Goal: Task Accomplishment & Management: Complete application form

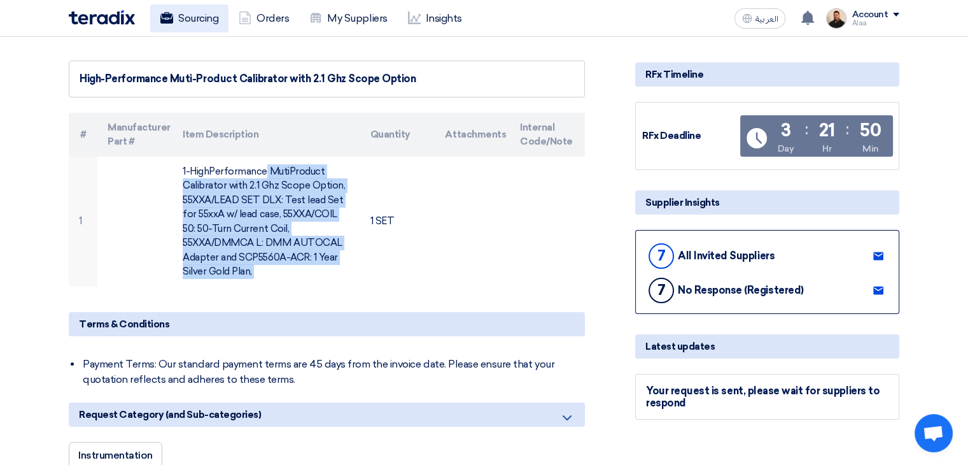
drag, startPoint x: 0, startPoint y: 0, endPoint x: 202, endPoint y: 21, distance: 202.8
click at [202, 21] on link "Sourcing" at bounding box center [189, 18] width 78 height 28
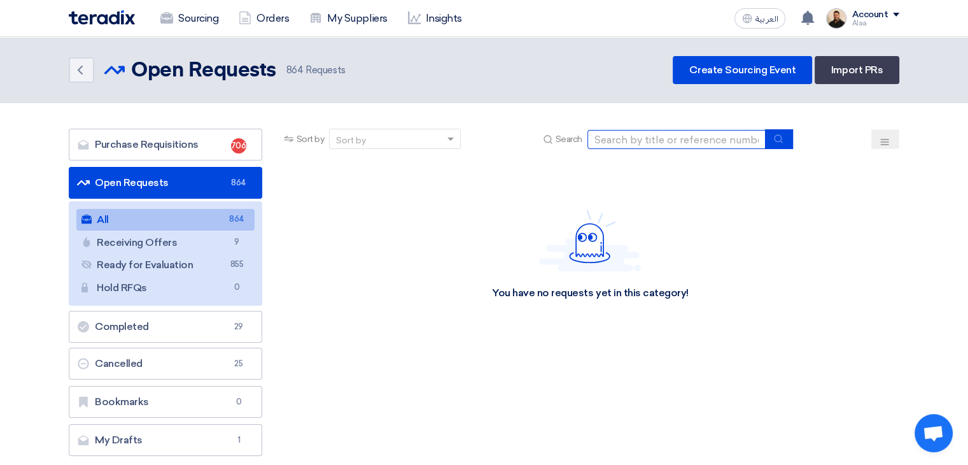
click at [682, 130] on input at bounding box center [676, 139] width 178 height 19
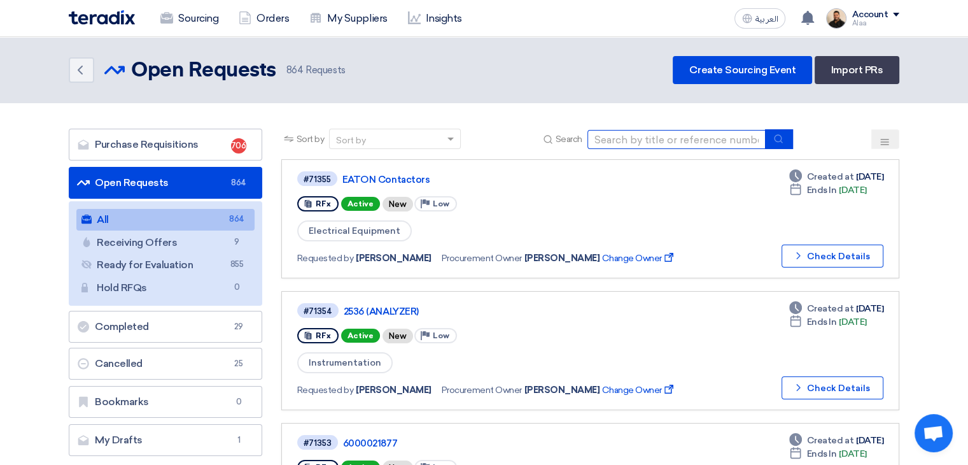
paste input "6000021955"
type input "6000021955"
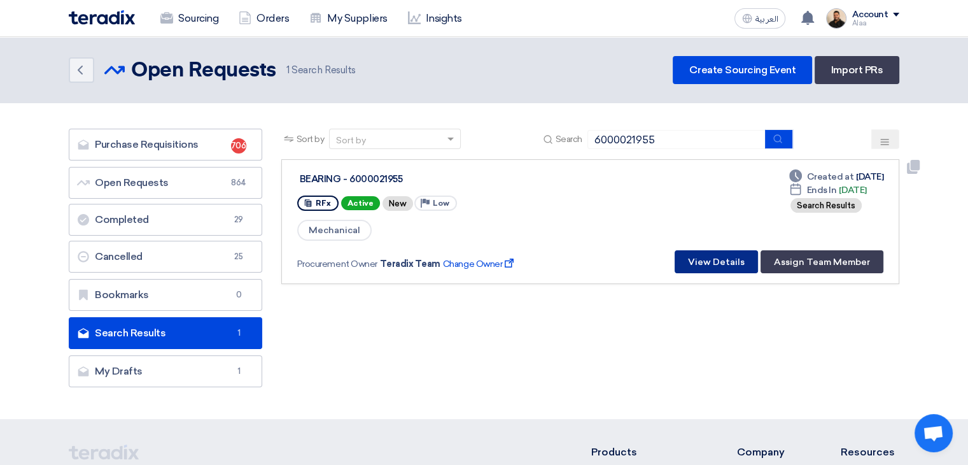
click at [708, 263] on button "View Details" at bounding box center [716, 261] width 83 height 23
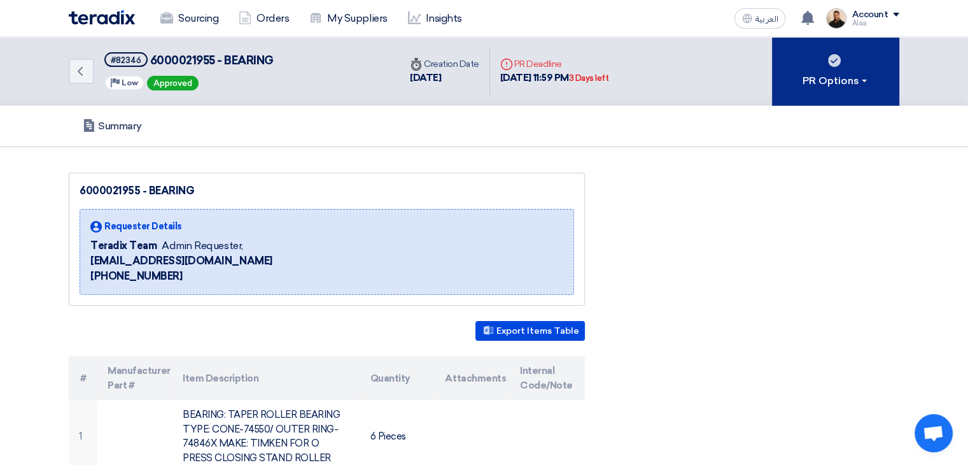
click at [827, 71] on button "PR Options" at bounding box center [835, 71] width 127 height 69
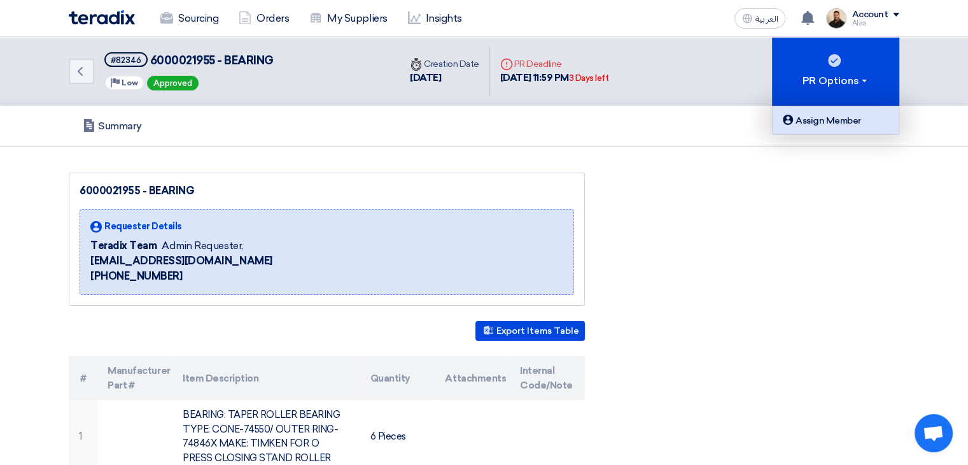
click at [825, 116] on div "Assign Member" at bounding box center [835, 120] width 111 height 15
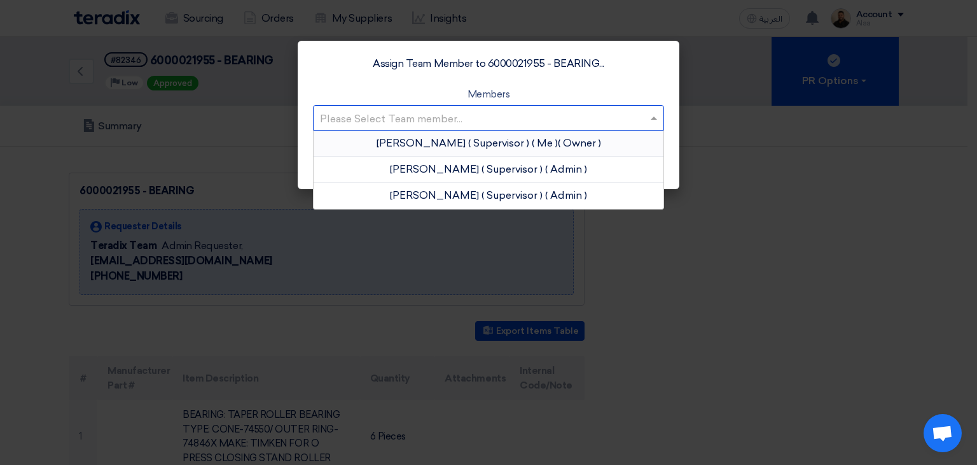
click at [595, 116] on input "text" at bounding box center [482, 118] width 325 height 21
click at [575, 146] on app-roles "Owner" at bounding box center [580, 143] width 38 height 12
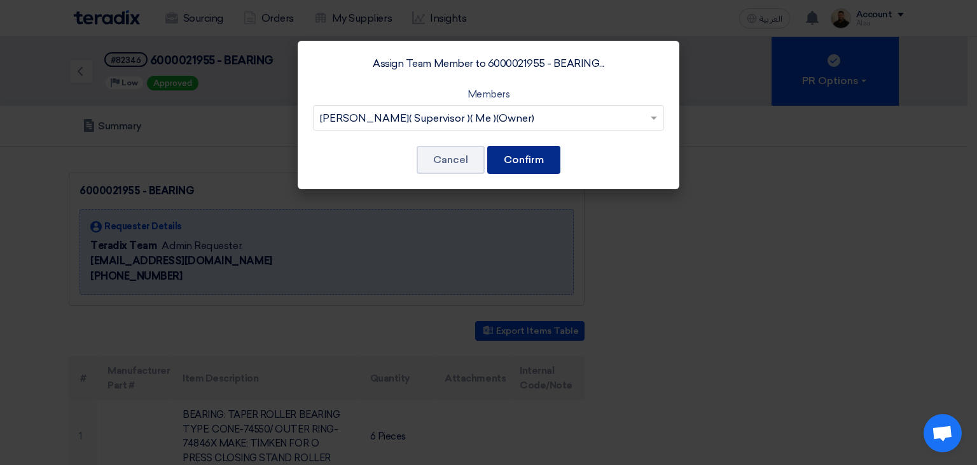
click at [535, 163] on button "Confirm" at bounding box center [523, 160] width 73 height 28
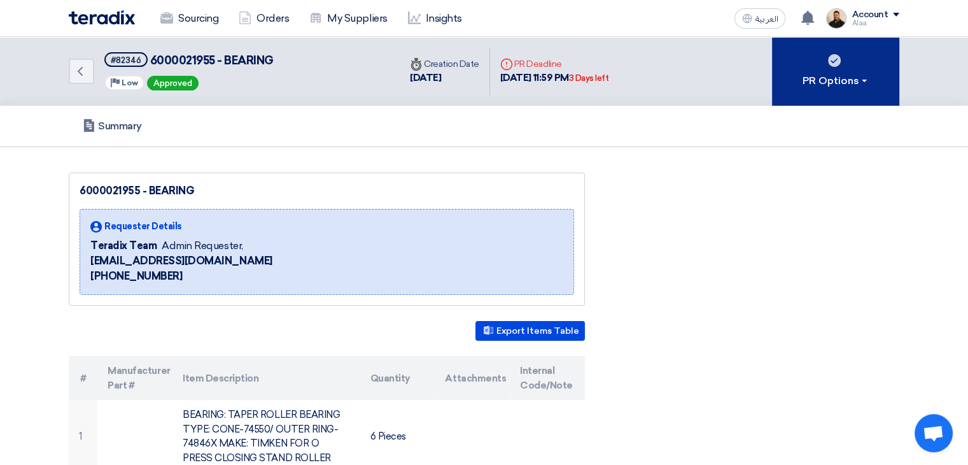
click at [886, 87] on button "PR Options" at bounding box center [835, 71] width 127 height 69
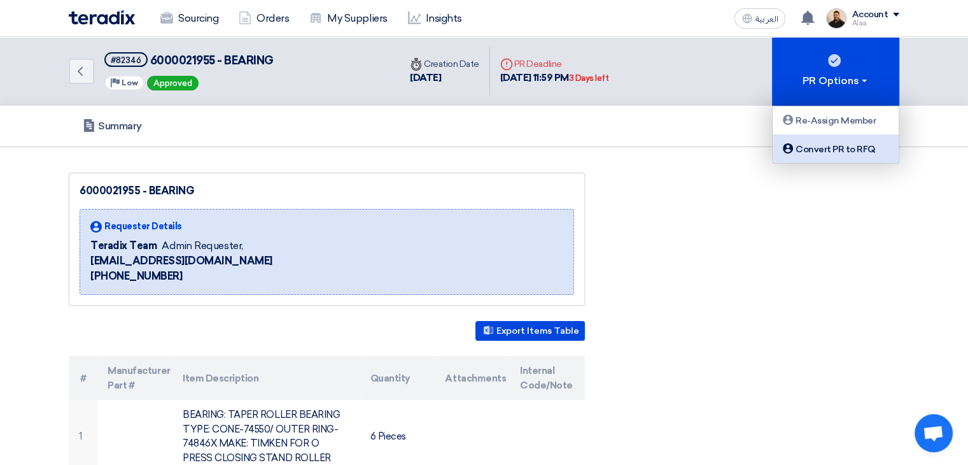
click at [830, 143] on div "Convert PR to RFQ" at bounding box center [835, 148] width 111 height 15
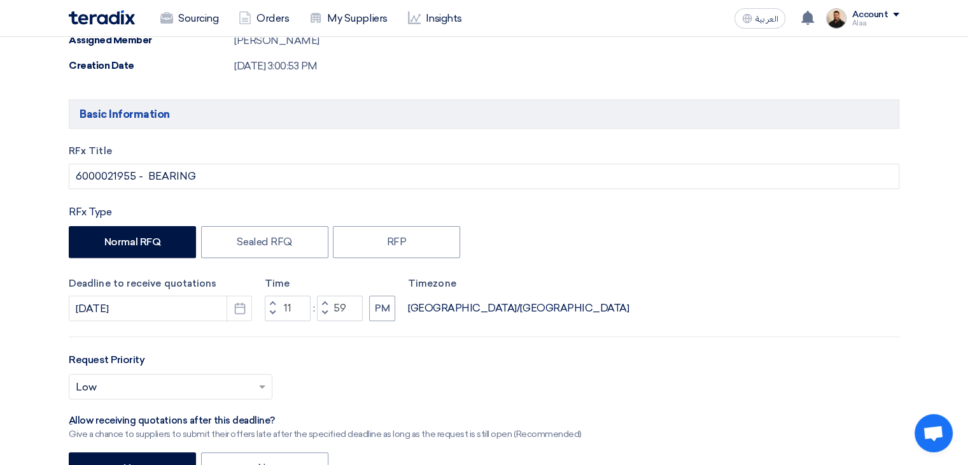
scroll to position [382, 0]
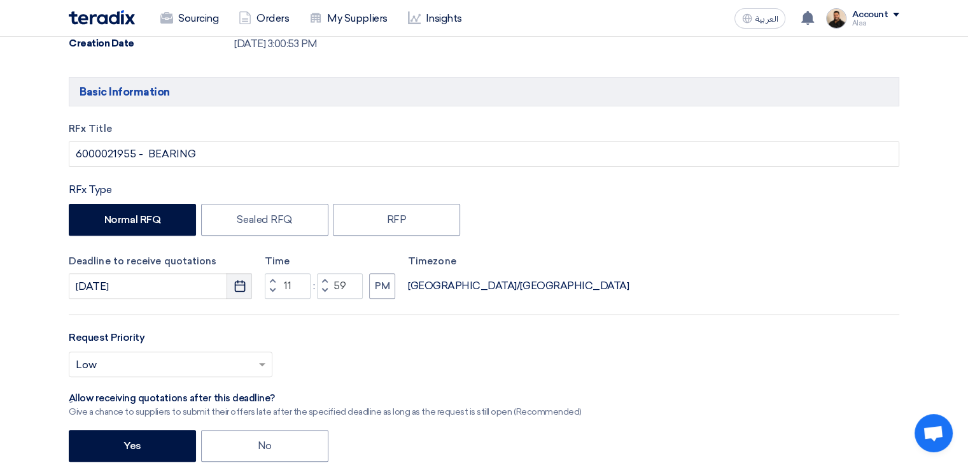
click at [244, 283] on use "button" at bounding box center [239, 285] width 11 height 11
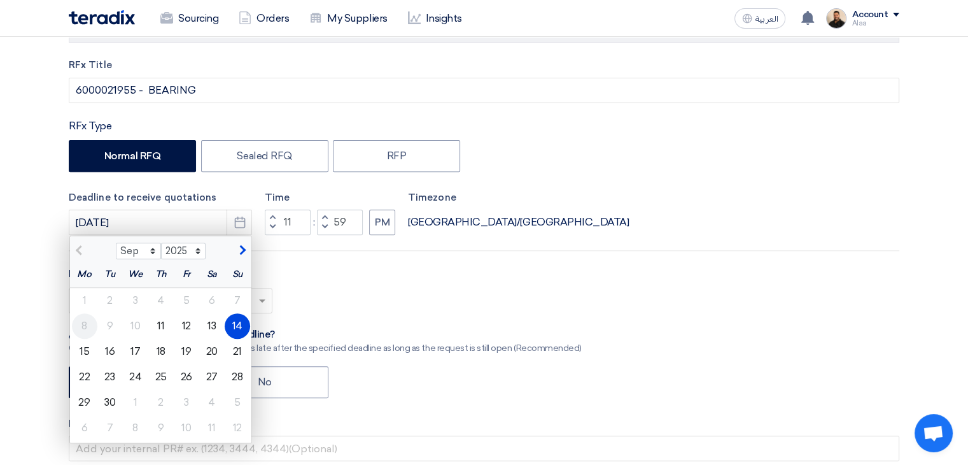
scroll to position [509, 0]
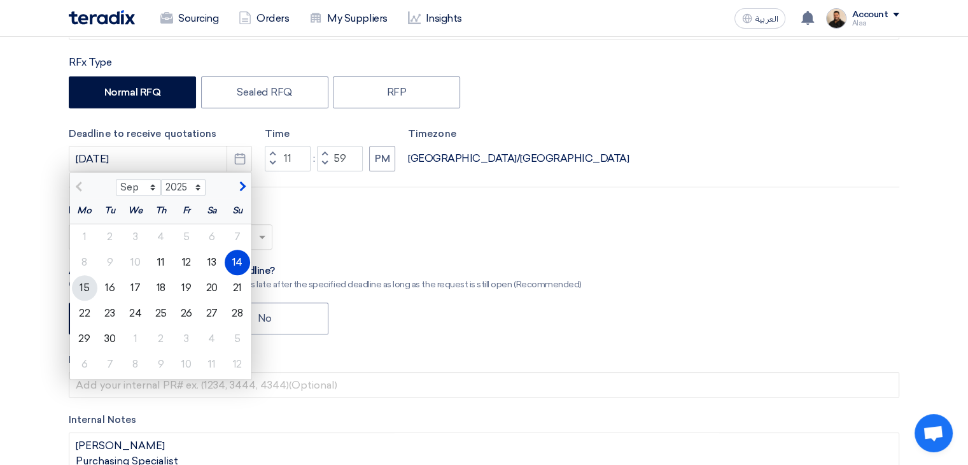
click at [83, 288] on div "15" at bounding box center [84, 287] width 25 height 25
type input "[DATE]"
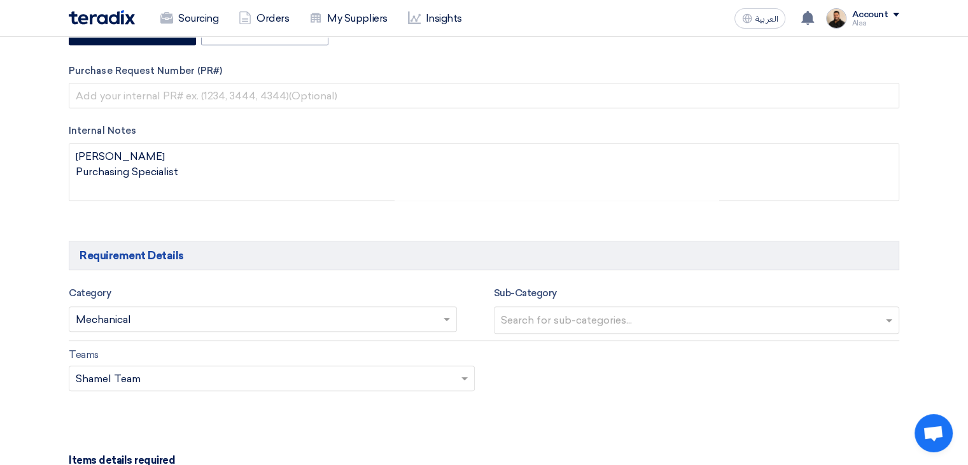
scroll to position [827, 0]
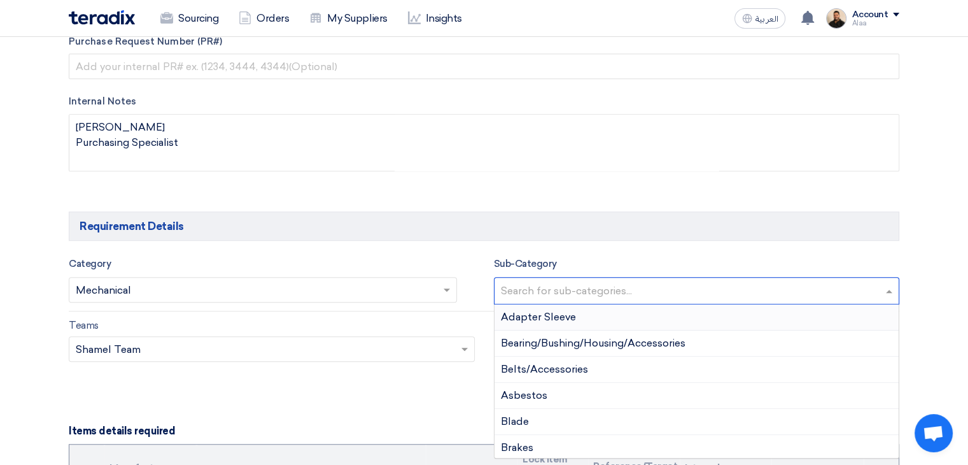
click at [557, 282] on input "text" at bounding box center [698, 291] width 395 height 21
click at [564, 339] on span "Bearing/Bushing/Housing/Accessories" at bounding box center [593, 343] width 185 height 12
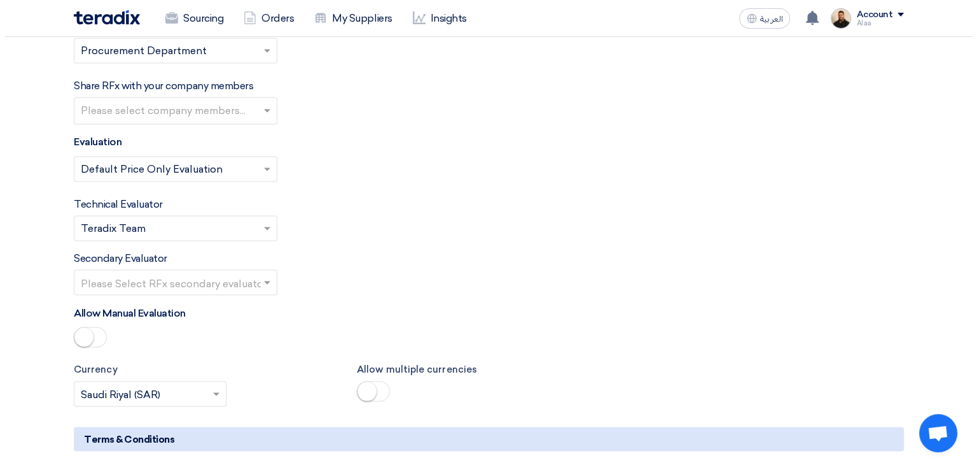
scroll to position [2291, 0]
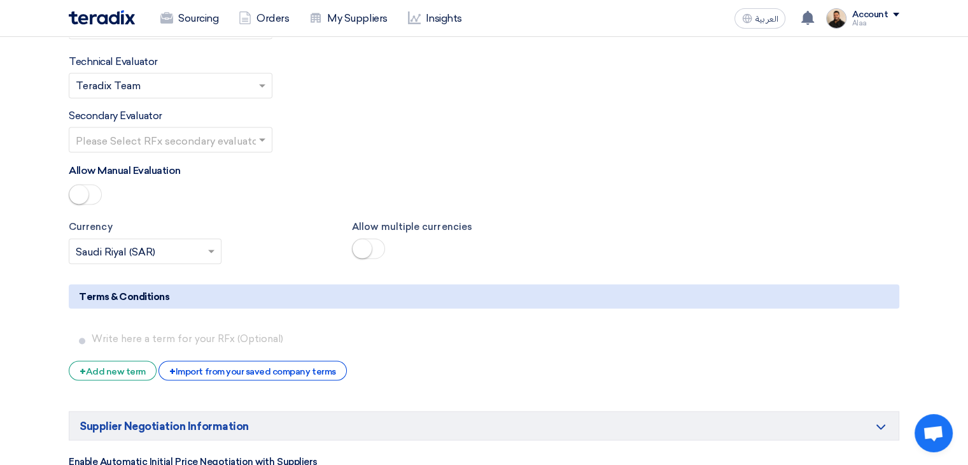
click at [236, 360] on div "+ Import from your saved company terms" at bounding box center [252, 370] width 188 height 20
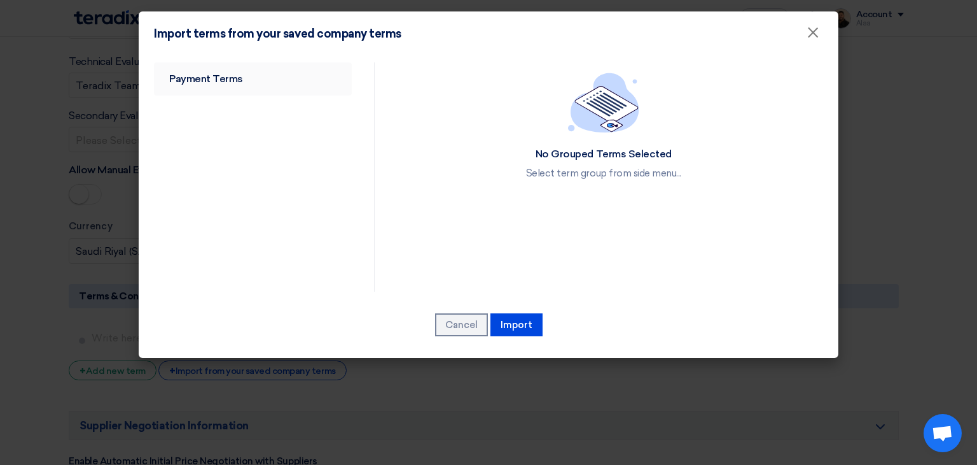
click at [211, 73] on link "Payment Terms" at bounding box center [253, 78] width 198 height 33
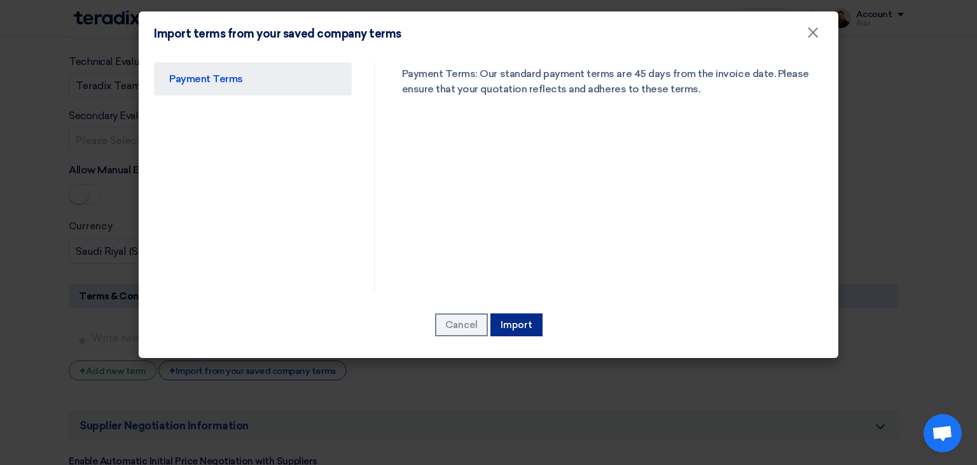
click at [501, 323] on button "Import" at bounding box center [517, 324] width 52 height 23
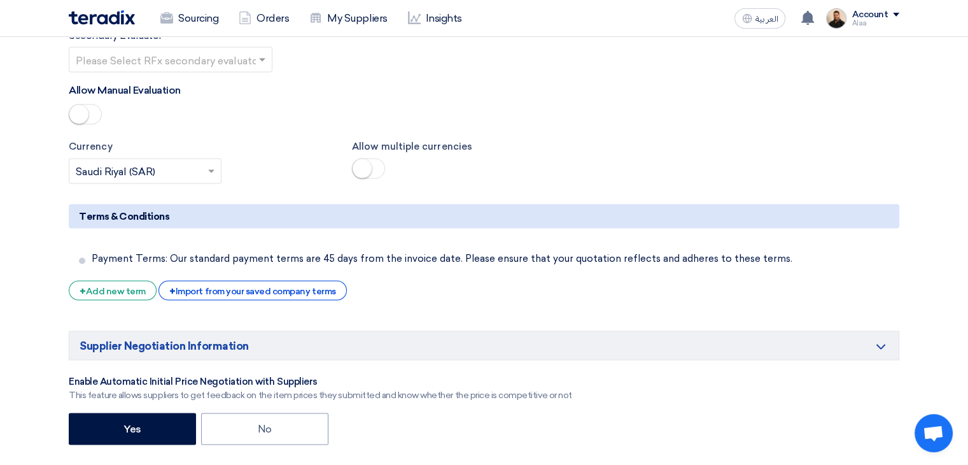
scroll to position [2482, 0]
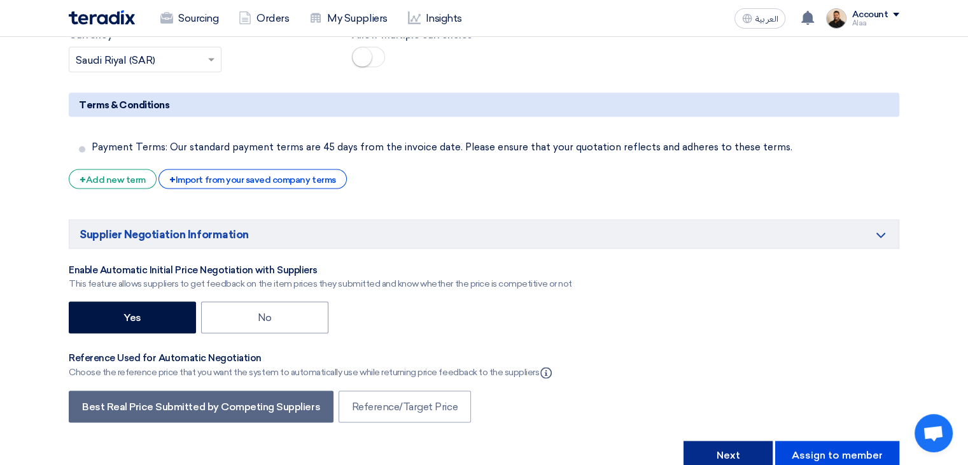
click at [752, 441] on button "Next" at bounding box center [727, 455] width 89 height 28
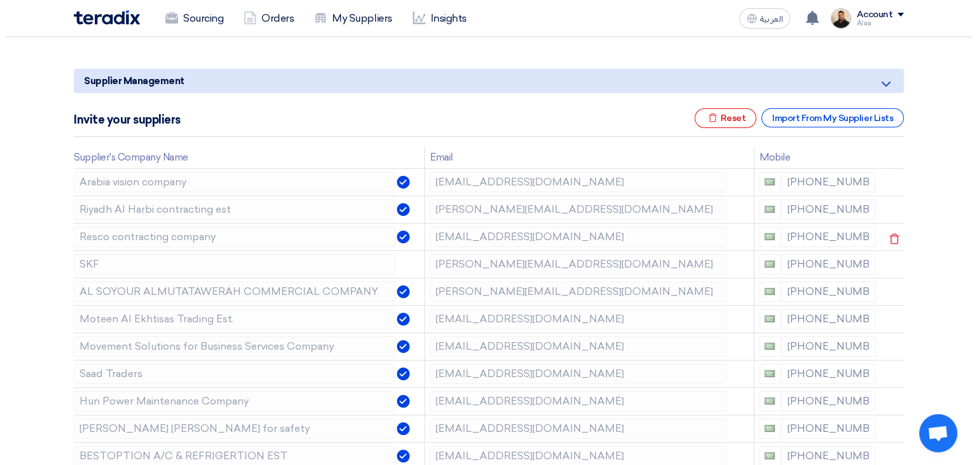
scroll to position [64, 0]
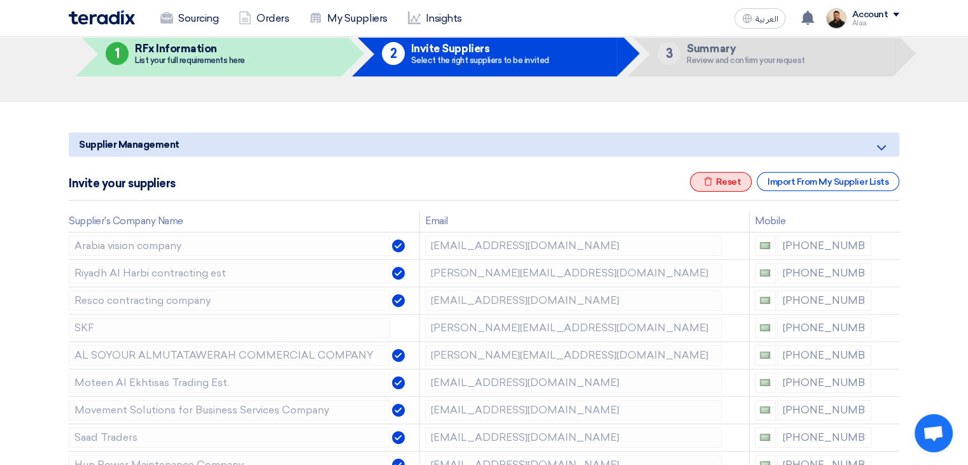
click at [715, 184] on div "Excel file Reset" at bounding box center [721, 182] width 62 height 20
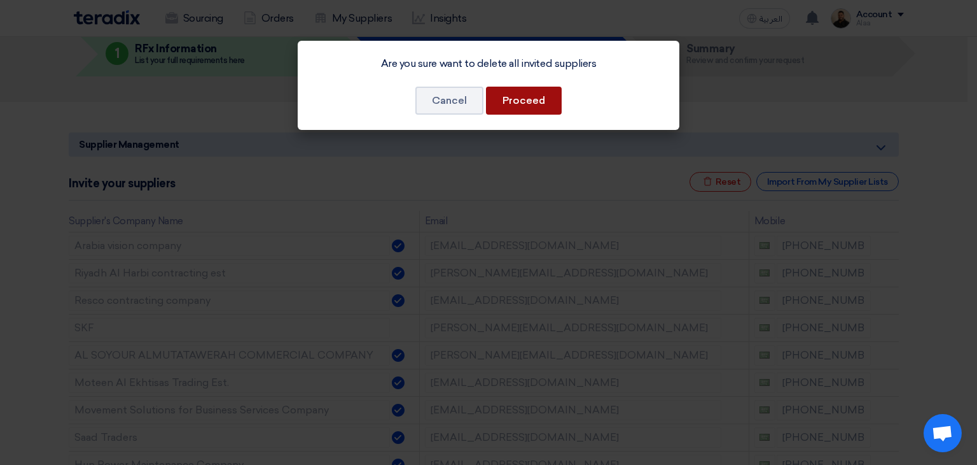
click at [531, 102] on button "Proceed" at bounding box center [524, 101] width 76 height 28
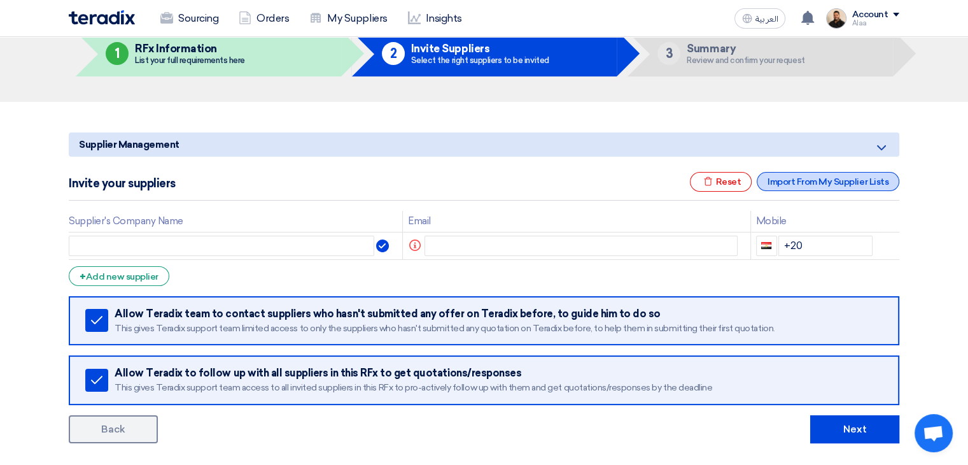
click at [797, 185] on div "Import From My Supplier Lists" at bounding box center [828, 181] width 143 height 19
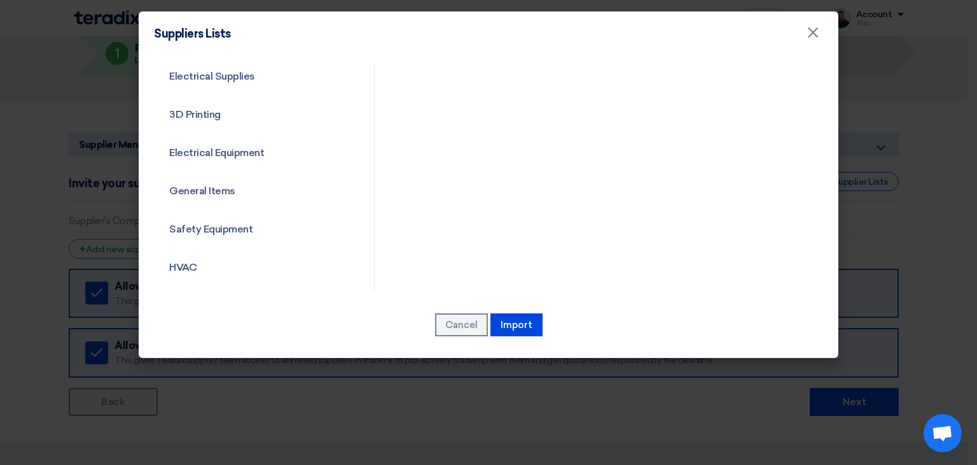
scroll to position [459, 0]
click at [233, 265] on link "Common category" at bounding box center [253, 269] width 198 height 33
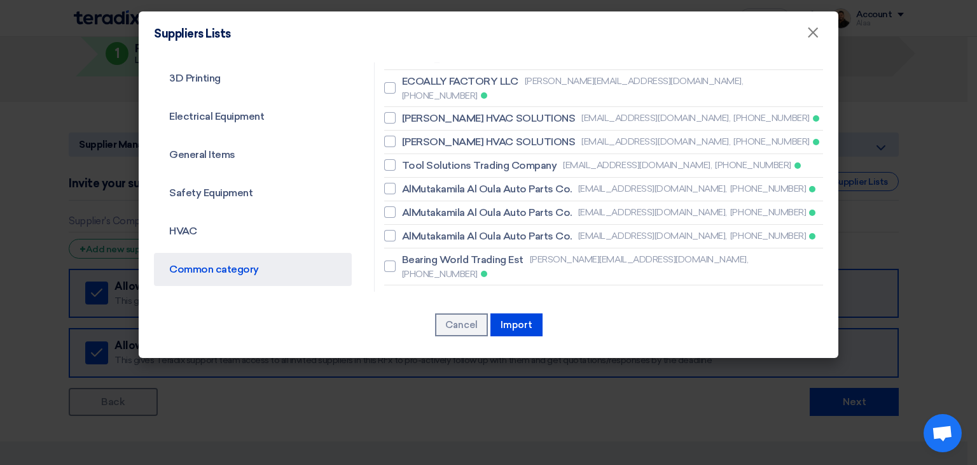
click at [219, 263] on link "Common category" at bounding box center [253, 269] width 198 height 33
click at [437, 326] on span "SHINING HORIZON TRADING EST" at bounding box center [481, 333] width 159 height 15
click at [410, 329] on input "SHINING HORIZON TRADING EST [EMAIL_ADDRESS][DOMAIN_NAME], [PHONE_NUMBER]" at bounding box center [406, 333] width 8 height 8
checkbox input "true"
click at [446, 252] on span "Bearing World Trading Est" at bounding box center [463, 259] width 122 height 15
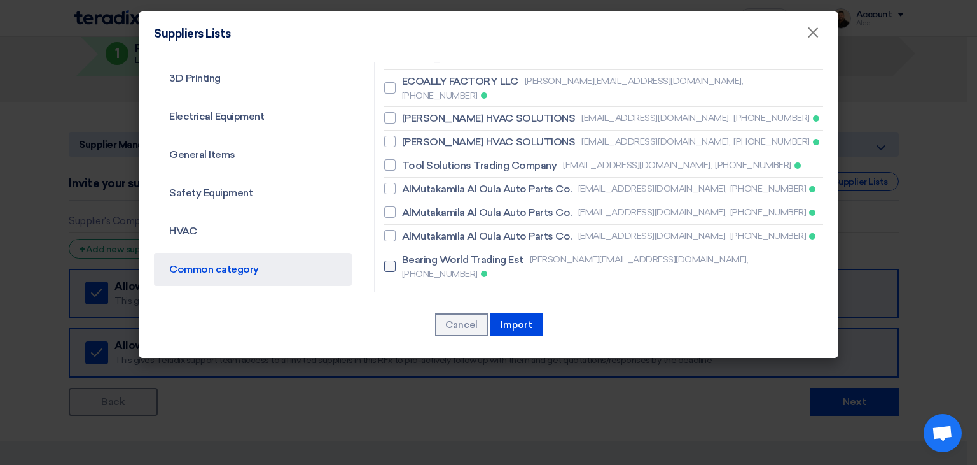
click at [410, 262] on input "Bearing World Trading Est [PERSON_NAME][EMAIL_ADDRESS][DOMAIN_NAME], [PHONE_NUM…" at bounding box center [406, 266] width 8 height 8
checkbox input "true"
click at [449, 326] on span "SHINING HORIZON TRADING EST" at bounding box center [481, 333] width 159 height 15
click at [410, 329] on input "SHINING HORIZON TRADING EST [EMAIL_ADDRESS][DOMAIN_NAME], [PHONE_NUMBER]" at bounding box center [406, 333] width 8 height 8
checkbox input "true"
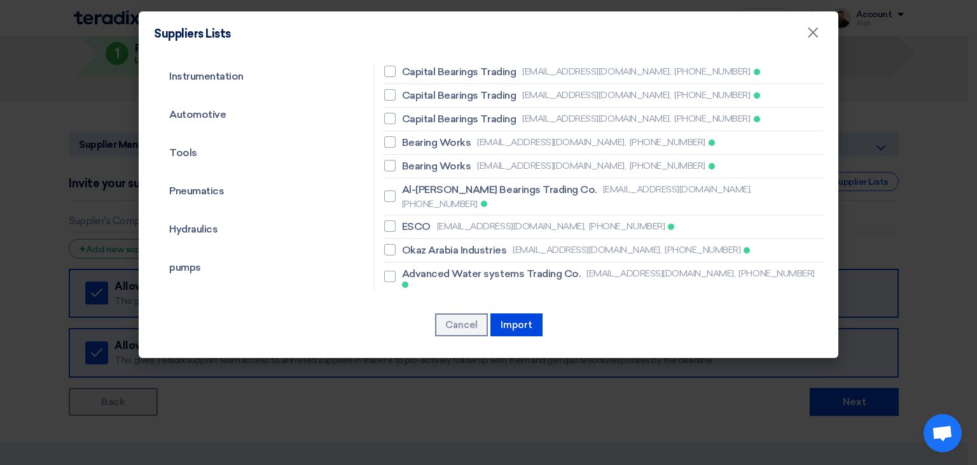
scroll to position [77, 0]
click at [416, 221] on span "ESCO" at bounding box center [416, 228] width 29 height 15
click at [410, 224] on input "ESCO [EMAIL_ADDRESS][DOMAIN_NAME], [PHONE_NUMBER]" at bounding box center [406, 228] width 8 height 8
checkbox input "true"
click at [435, 162] on span "Bearing Works" at bounding box center [436, 167] width 69 height 15
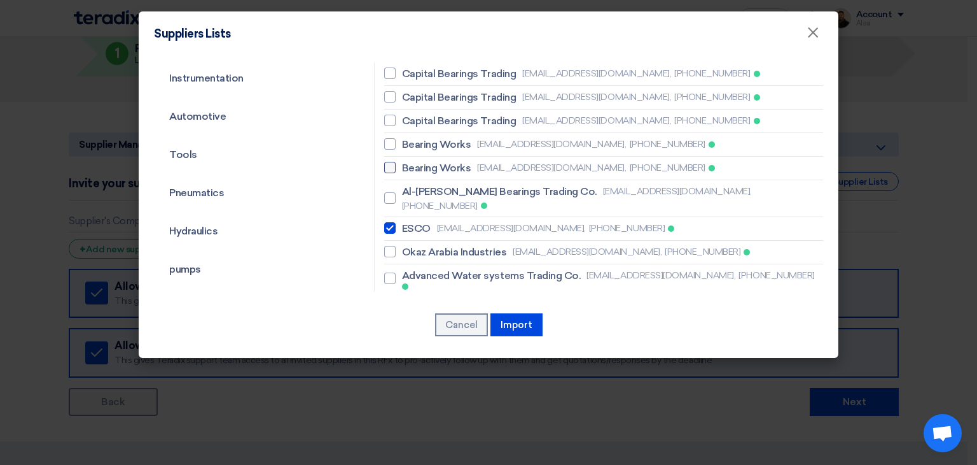
click at [410, 164] on input "Bearing Works [EMAIL_ADDRESS][DOMAIN_NAME], [PHONE_NUMBER]" at bounding box center [406, 168] width 8 height 8
checkbox input "true"
click at [448, 138] on span "Bearing Works" at bounding box center [436, 144] width 69 height 15
click at [410, 140] on input "Bearing Works [EMAIL_ADDRESS][DOMAIN_NAME], [PHONE_NUMBER]" at bounding box center [406, 144] width 8 height 8
checkbox input "true"
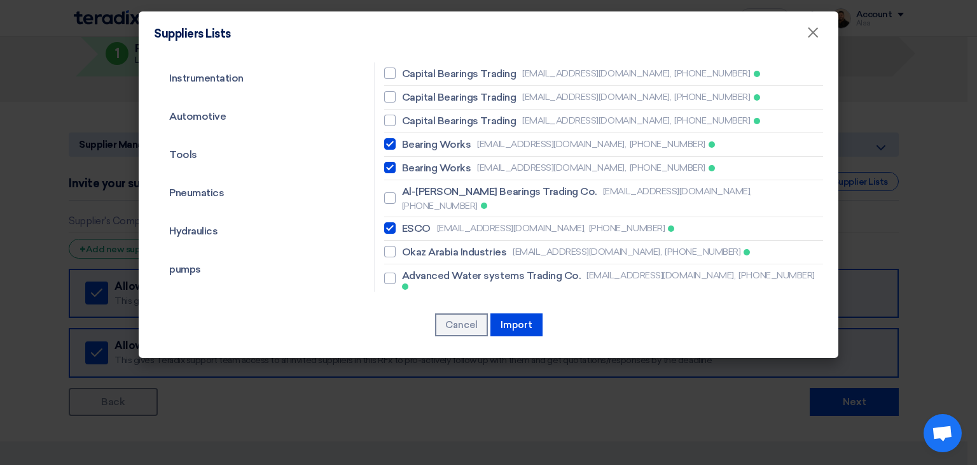
scroll to position [13, 0]
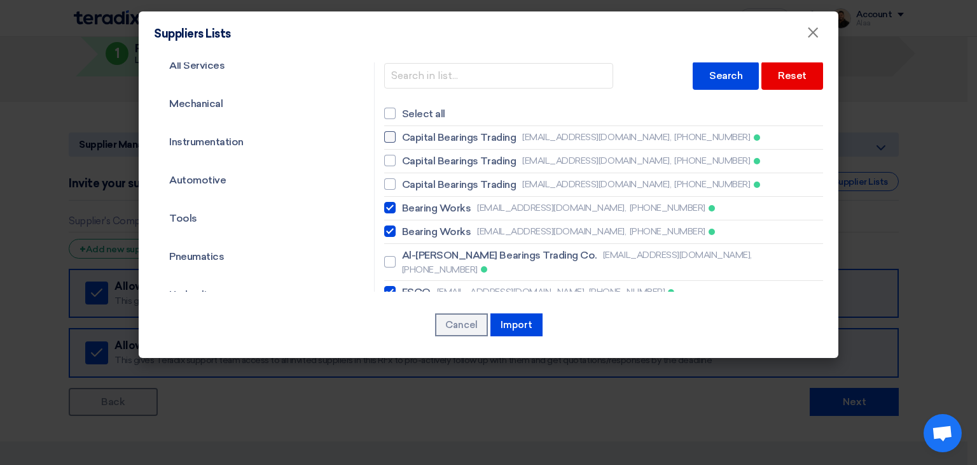
click at [451, 134] on span "Capital Bearings Trading" at bounding box center [459, 137] width 114 height 15
click at [410, 134] on input "Capital Bearings Trading [EMAIL_ADDRESS][DOMAIN_NAME], [PHONE_NUMBER]" at bounding box center [406, 137] width 8 height 8
checkbox input "true"
click at [447, 158] on span "Capital Bearings Trading" at bounding box center [459, 160] width 114 height 15
click at [410, 158] on input "Capital Bearings Trading [EMAIL_ADDRESS][DOMAIN_NAME], [PHONE_NUMBER]" at bounding box center [406, 161] width 8 height 8
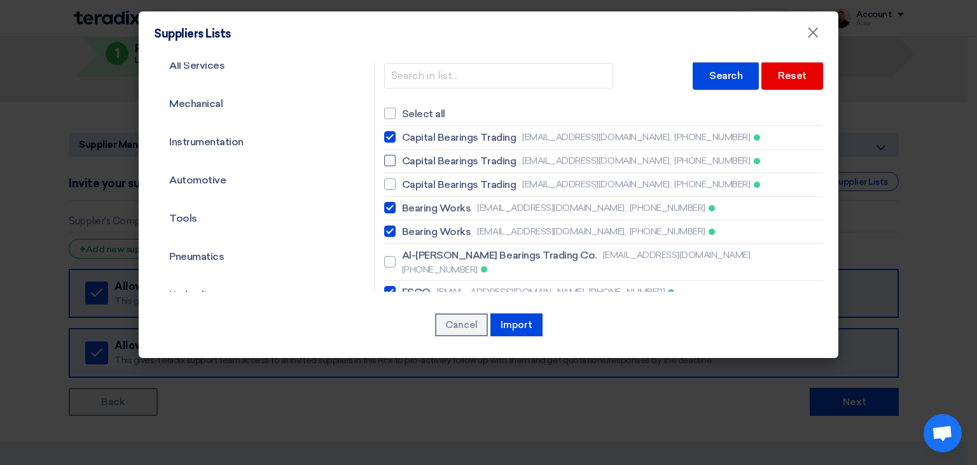
checkbox input "true"
click at [443, 179] on span "Capital Bearings Trading" at bounding box center [459, 184] width 114 height 15
click at [410, 180] on input "Capital Bearings Trading [EMAIL_ADDRESS][DOMAIN_NAME], [PHONE_NUMBER]" at bounding box center [406, 184] width 8 height 8
checkbox input "true"
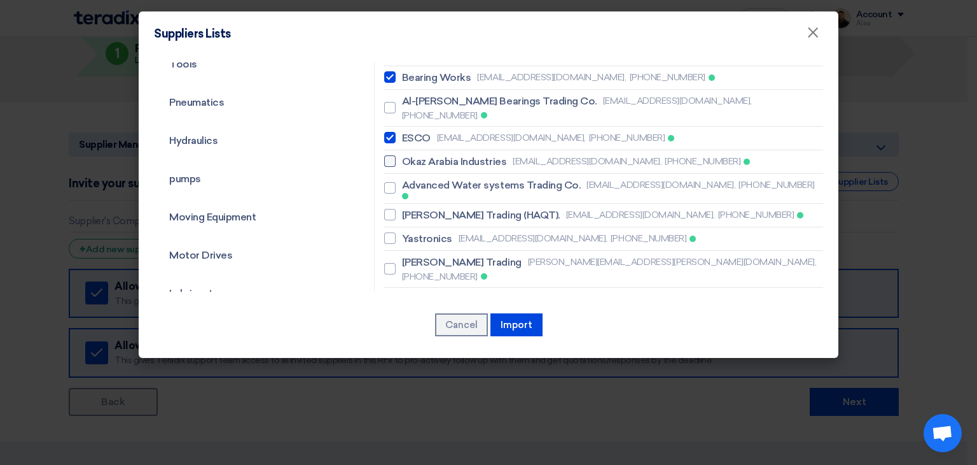
scroll to position [204, 0]
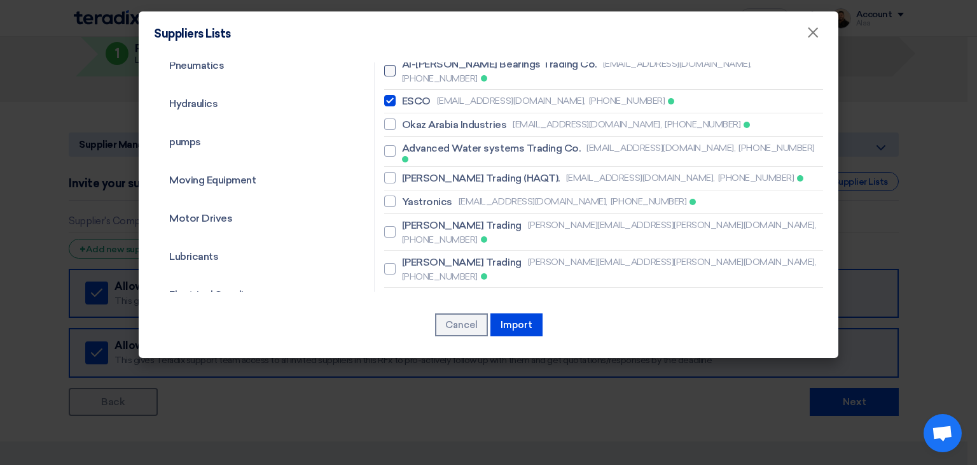
click at [465, 63] on span "Al-[PERSON_NAME] Bearings Trading Co." at bounding box center [499, 64] width 195 height 15
click at [410, 67] on input "Al-[PERSON_NAME] Bearings Trading Co. [EMAIL_ADDRESS][DOMAIN_NAME], [PHONE_NUMB…" at bounding box center [406, 71] width 8 height 8
checkbox input "true"
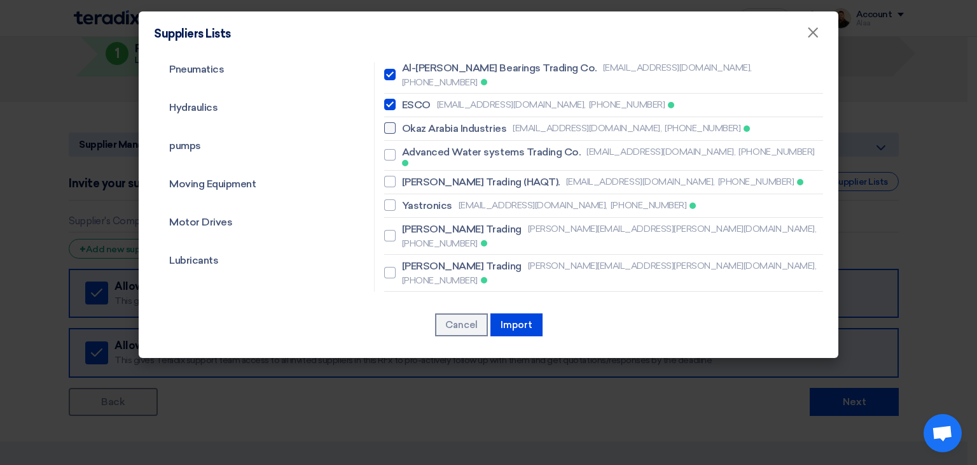
click at [459, 121] on span "Okaz Arabia Industries" at bounding box center [454, 128] width 104 height 15
click at [410, 124] on input "Okaz Arabia Industries [EMAIL_ADDRESS][DOMAIN_NAME], [PHONE_NUMBER]" at bounding box center [406, 128] width 8 height 8
checkbox input "true"
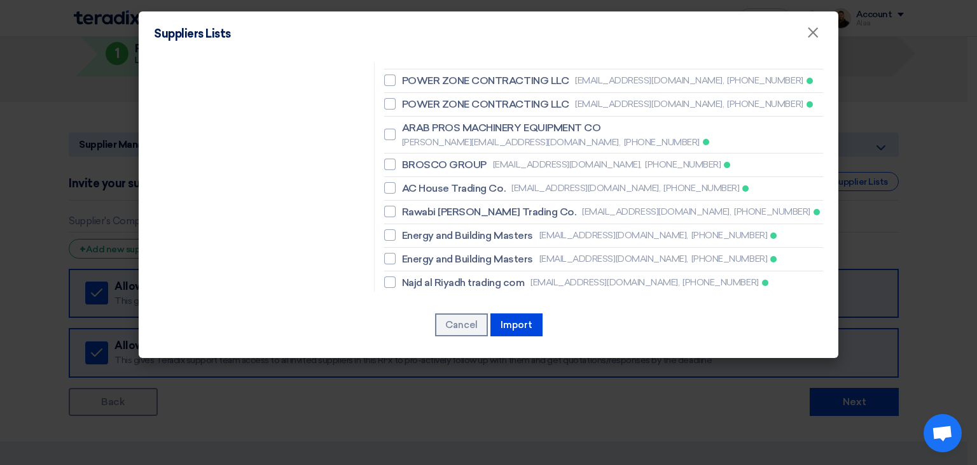
scroll to position [773, 0]
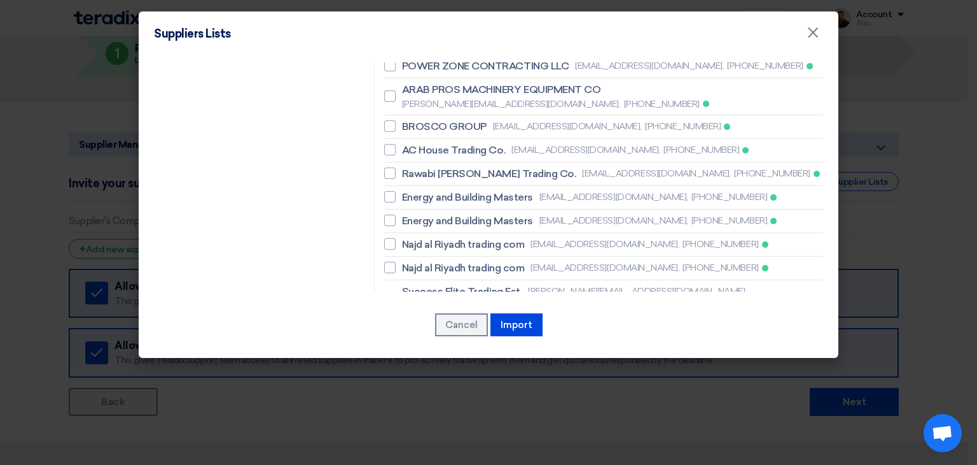
click at [454, 284] on span "Success Elite Trading Est." at bounding box center [462, 291] width 120 height 15
click at [410, 294] on input "Success Elite Trading Est. [PERSON_NAME][EMAIL_ADDRESS][DOMAIN_NAME], [PHONE_NU…" at bounding box center [406, 298] width 8 height 8
checkbox input "true"
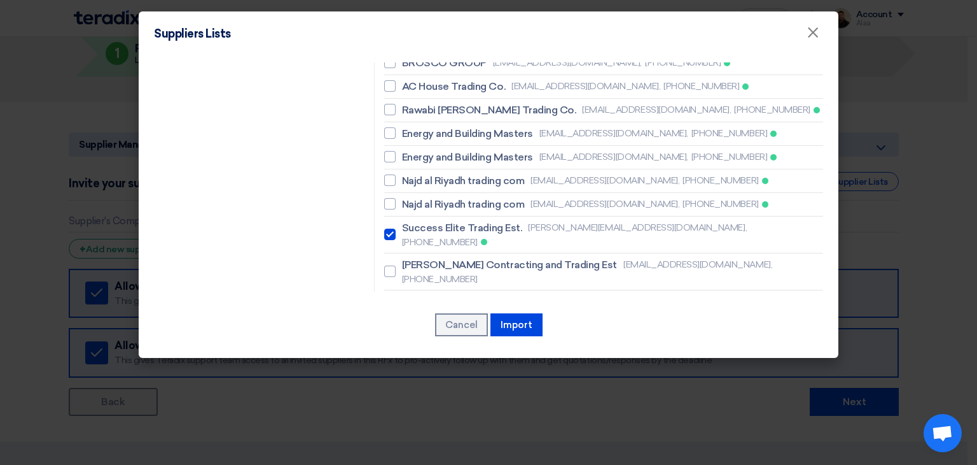
click at [461, 354] on span "BESTOPTION A/C & REFRIGERTION EST" at bounding box center [498, 361] width 192 height 15
click at [410, 365] on input "BESTOPTION A/C & REFRIGERTION EST [EMAIL_ADDRESS][DOMAIN_NAME], [PHONE_NUMBER]" at bounding box center [406, 369] width 8 height 8
checkbox input "true"
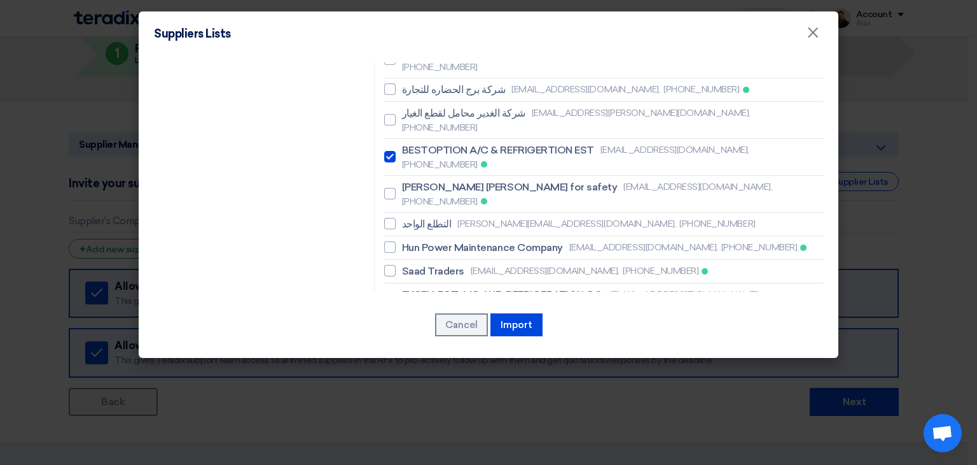
scroll to position [1084, 0]
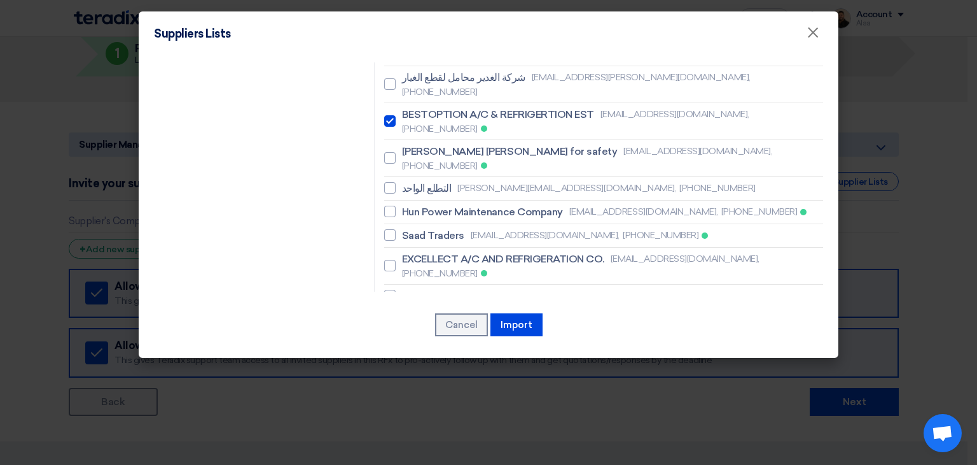
click at [459, 359] on span "Resco contracting company" at bounding box center [469, 366] width 134 height 15
click at [410, 362] on input "Resco contracting company [EMAIL_ADDRESS][DOMAIN_NAME], [PHONE_NUMBER]" at bounding box center [406, 366] width 8 height 8
checkbox input "true"
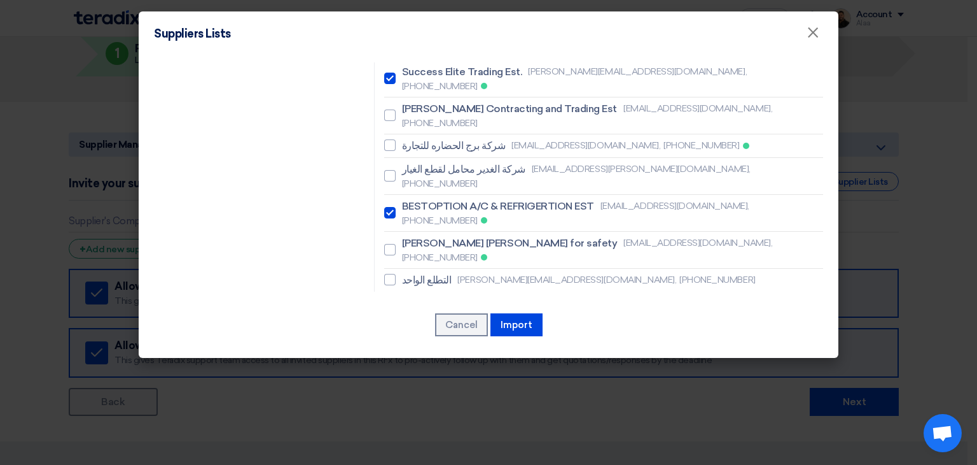
scroll to position [957, 0]
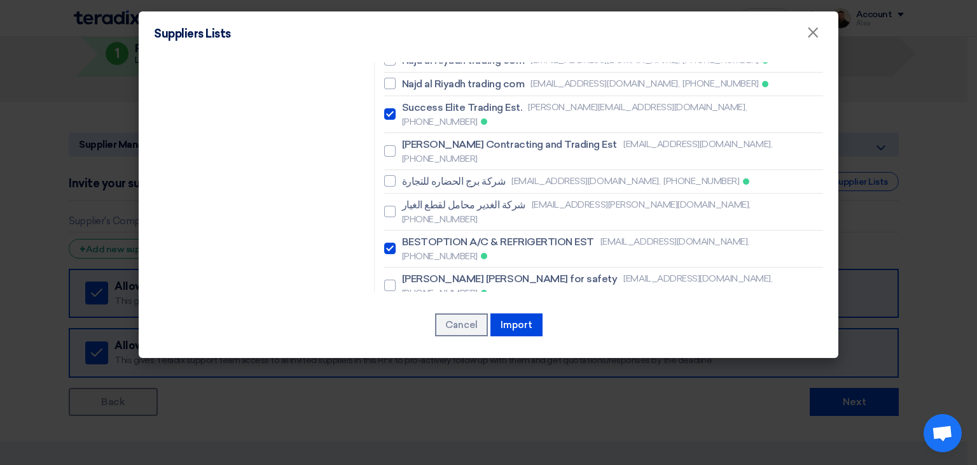
click at [440, 355] on span "Saad Traders" at bounding box center [433, 362] width 62 height 15
click at [410, 358] on input "Saad Traders [EMAIL_ADDRESS][DOMAIN_NAME], [PHONE_NUMBER]" at bounding box center [406, 362] width 8 height 8
checkbox input "true"
click at [512, 323] on button "Import" at bounding box center [517, 324] width 52 height 23
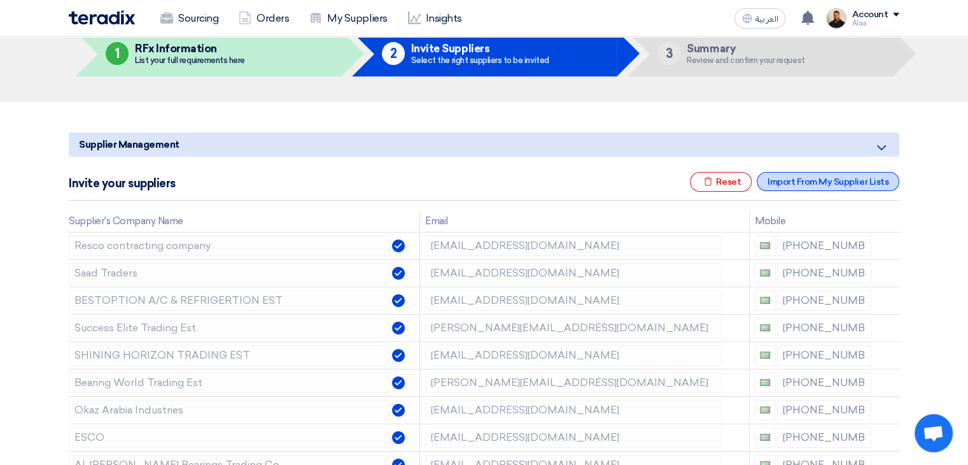
click at [825, 183] on div "Import From My Supplier Lists" at bounding box center [828, 181] width 143 height 19
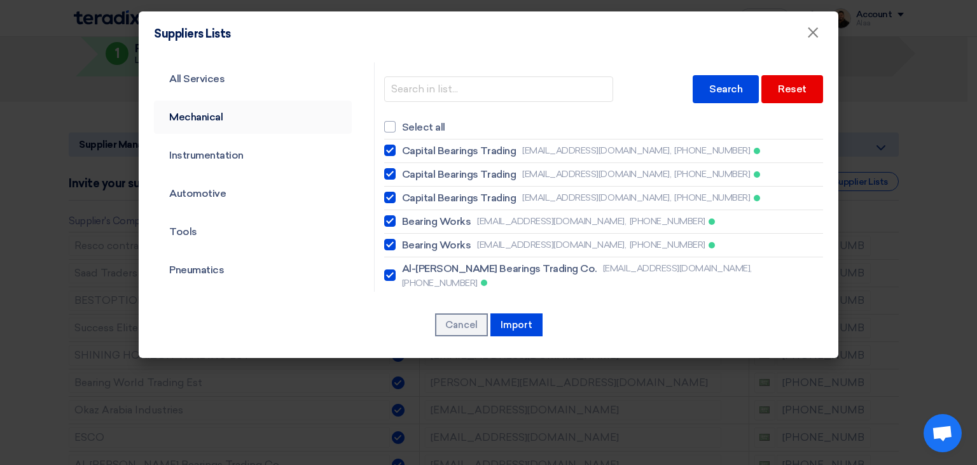
click at [216, 117] on link "Mechanical" at bounding box center [253, 117] width 198 height 33
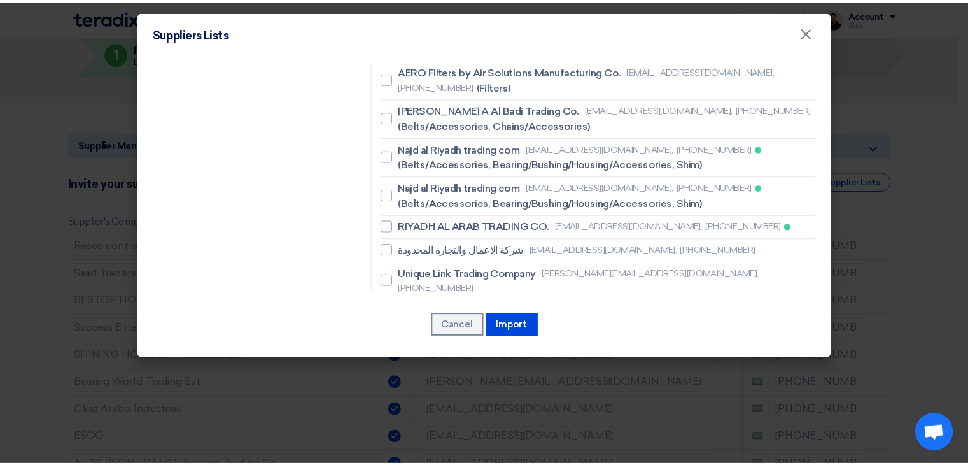
scroll to position [3627, 0]
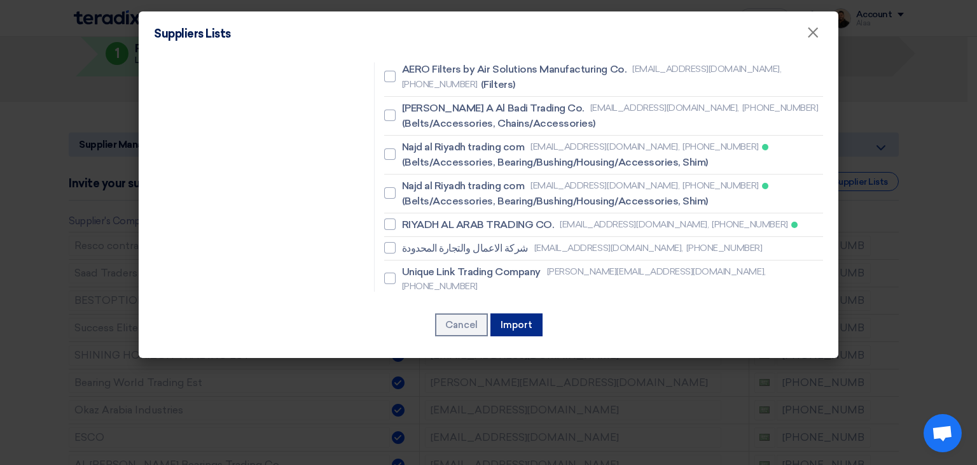
click at [524, 324] on button "Import" at bounding box center [517, 324] width 52 height 23
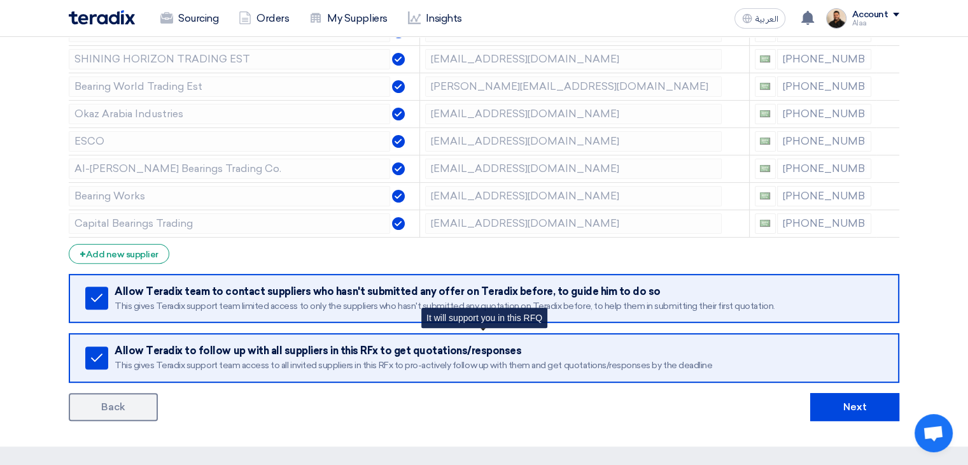
scroll to position [382, 0]
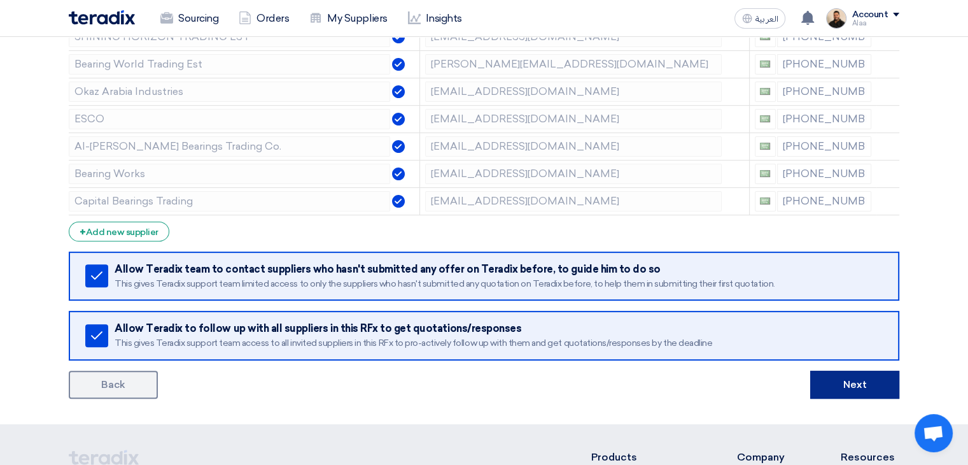
click at [845, 381] on button "Next" at bounding box center [854, 384] width 89 height 28
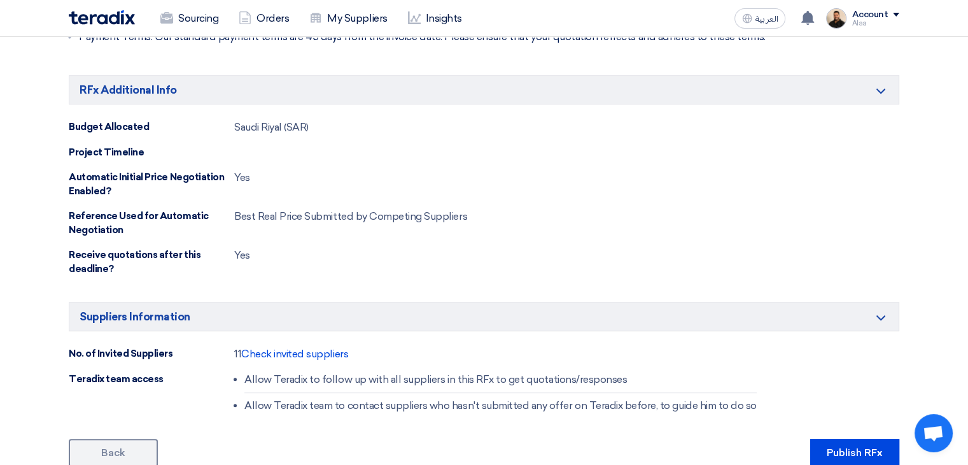
scroll to position [891, 0]
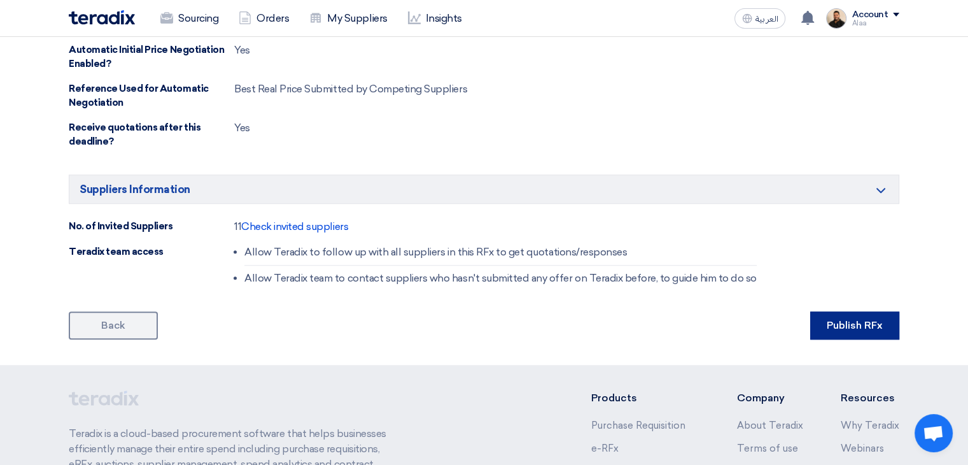
click at [862, 328] on button "Publish RFx" at bounding box center [854, 325] width 89 height 28
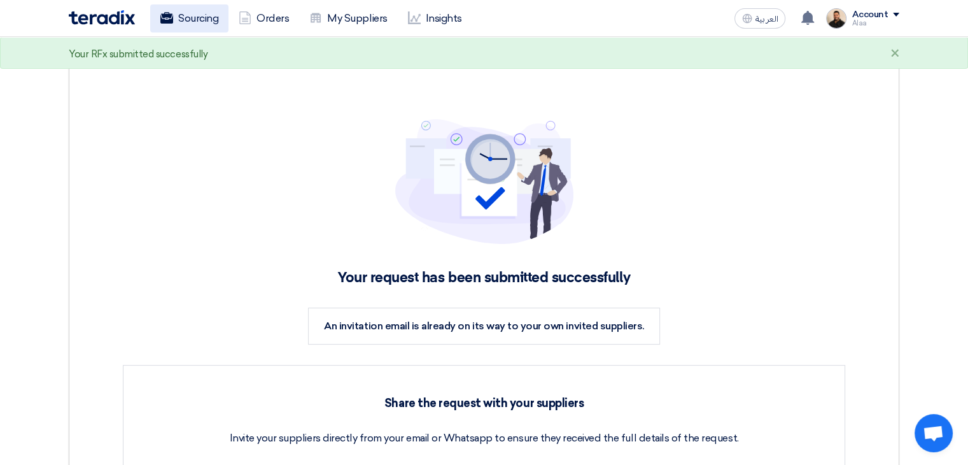
click at [183, 20] on link "Sourcing" at bounding box center [189, 18] width 78 height 28
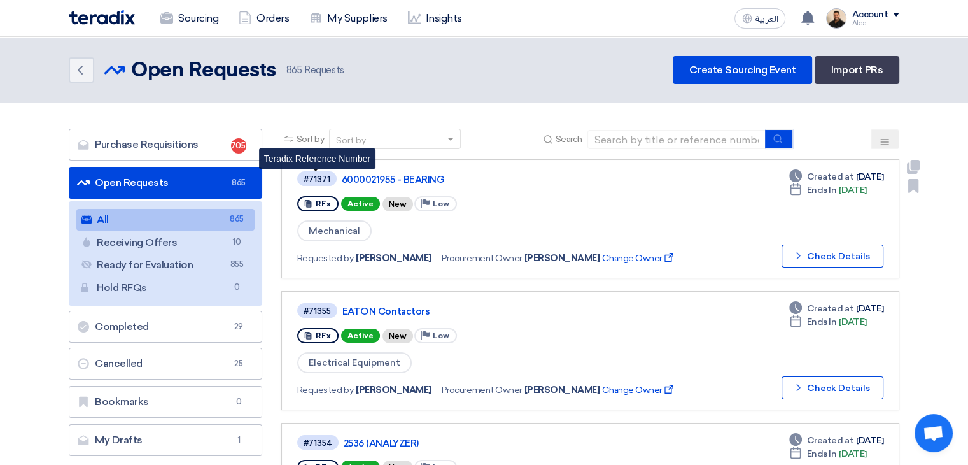
click at [323, 176] on div "#71371" at bounding box center [317, 179] width 27 height 8
copy div "71371"
